Goal: Task Accomplishment & Management: Manage account settings

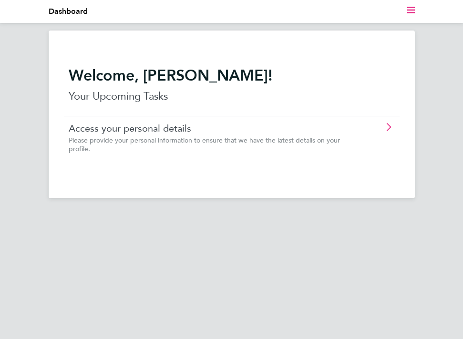
scroll to position [0, 0]
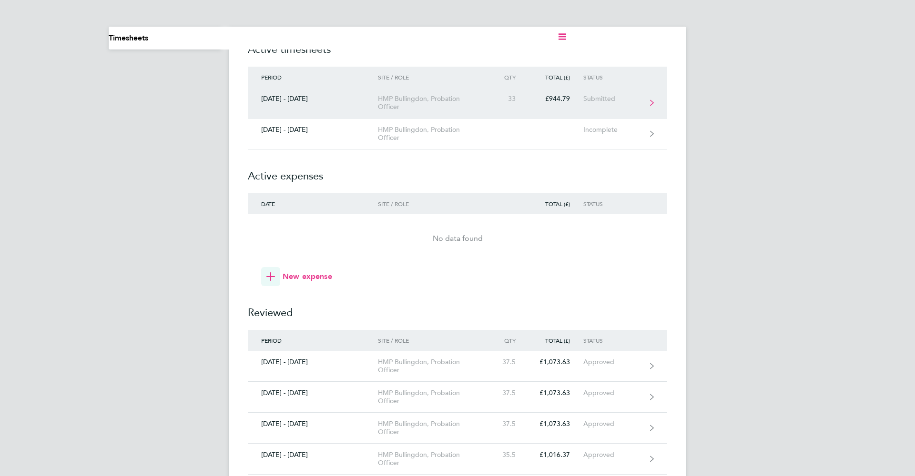
click at [462, 103] on link "[DATE] - [DATE] HMP Bullingdon, Probation Officer 33 £944.79 Submitted" at bounding box center [457, 103] width 419 height 31
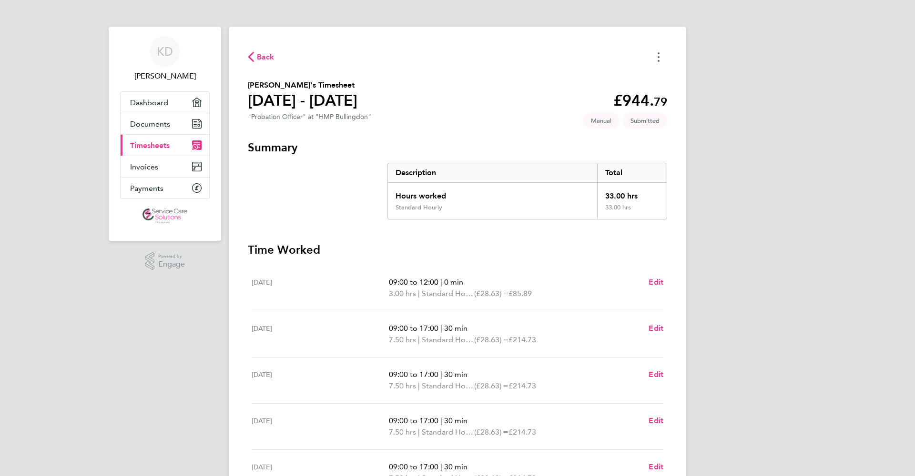
click at [462, 57] on circle "Timesheets Menu" at bounding box center [658, 57] width 2 height 2
click at [462, 135] on div "Back [PERSON_NAME] as absent [PERSON_NAME]'s Timesheet [DATE] - [DATE] £944. 79…" at bounding box center [457, 308] width 457 height 562
click at [263, 52] on span "Back" at bounding box center [266, 56] width 18 height 11
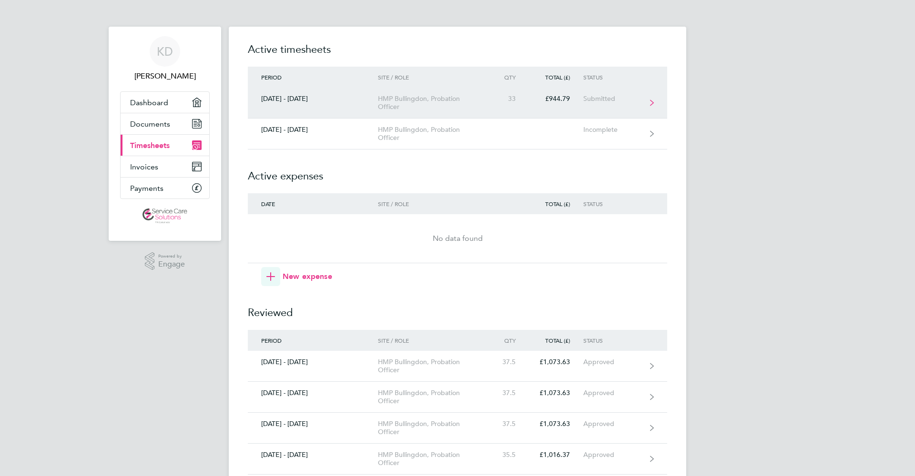
click at [462, 96] on div "Submitted" at bounding box center [612, 99] width 59 height 8
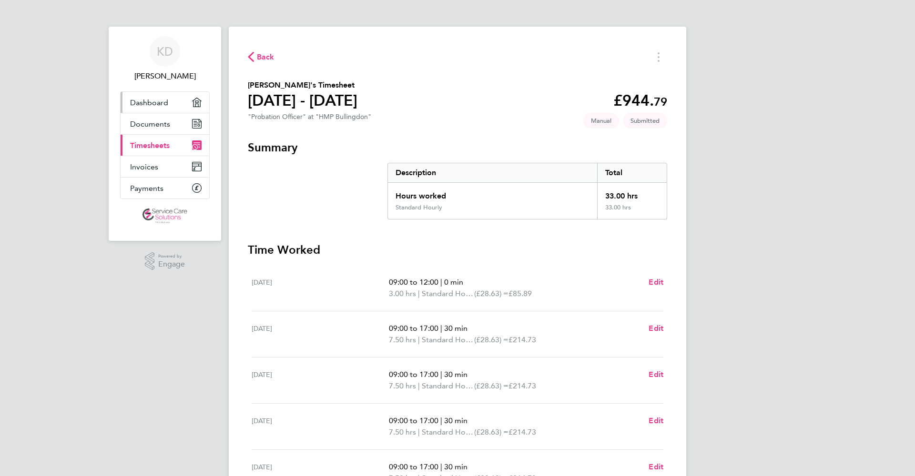
click at [157, 99] on span "Dashboard" at bounding box center [149, 102] width 38 height 9
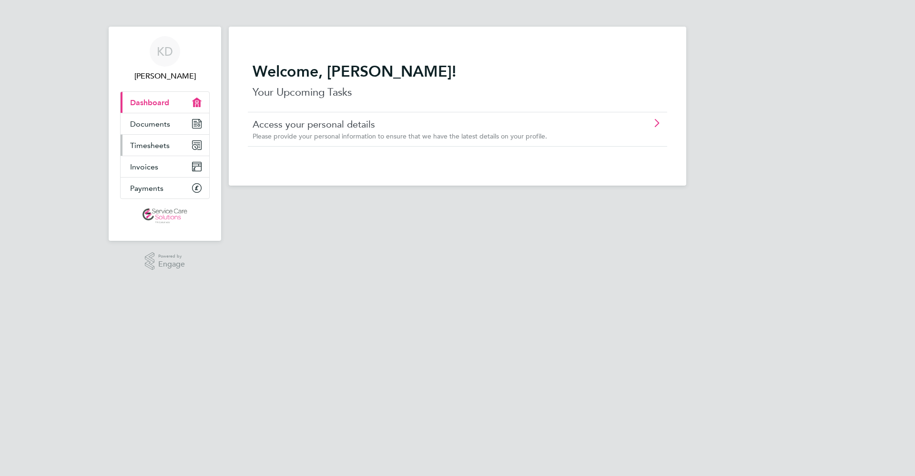
click at [164, 146] on span "Timesheets" at bounding box center [150, 145] width 40 height 9
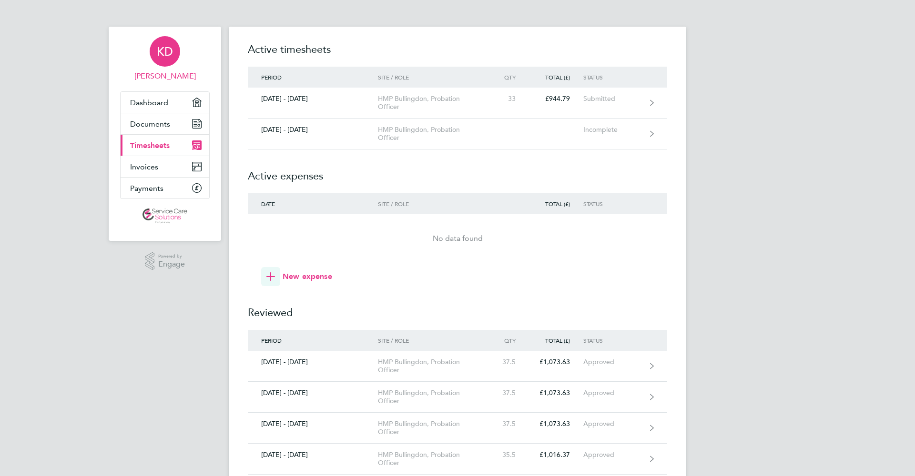
click at [162, 46] on span "KD" at bounding box center [165, 51] width 16 height 12
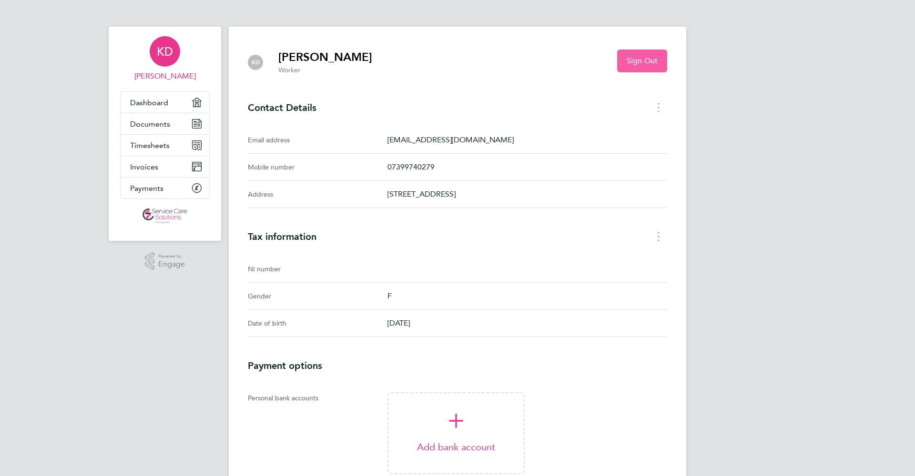
click at [462, 60] on span "Sign Out" at bounding box center [641, 61] width 31 height 10
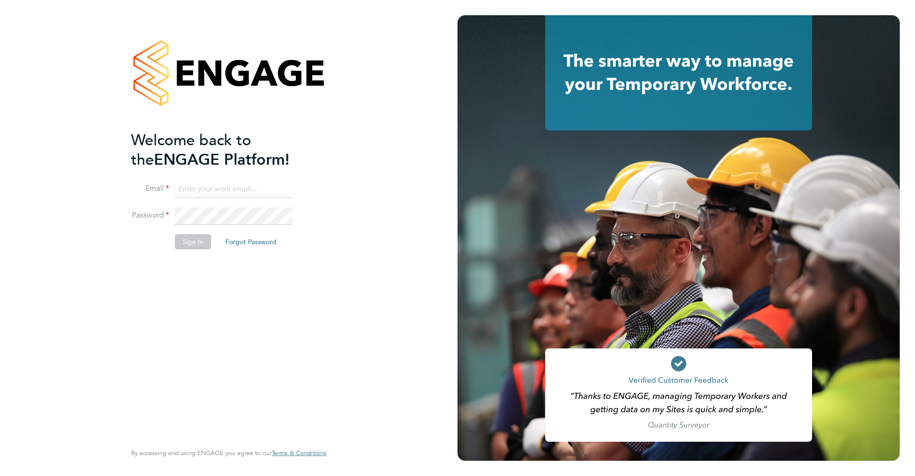
click at [229, 191] on input at bounding box center [234, 189] width 118 height 17
click at [229, 185] on input at bounding box center [234, 189] width 118 height 17
type input "[EMAIL_ADDRESS][DOMAIN_NAME]"
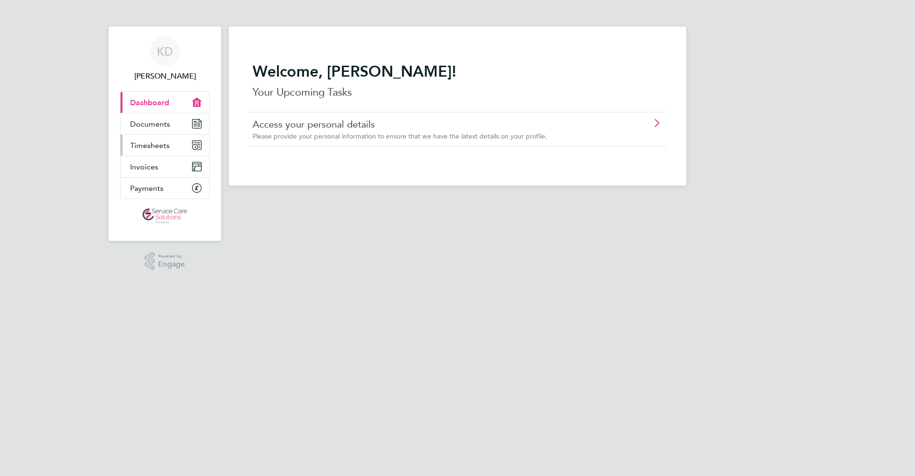
click at [152, 146] on span "Timesheets" at bounding box center [150, 145] width 40 height 9
